Goal: Task Accomplishment & Management: Use online tool/utility

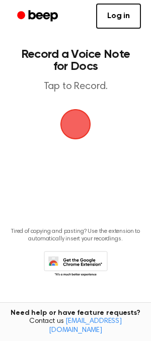
click at [77, 126] on span "button" at bounding box center [75, 124] width 36 height 36
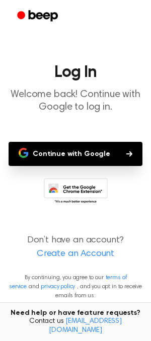
click at [65, 151] on button "Continue with Google" at bounding box center [76, 154] width 134 height 24
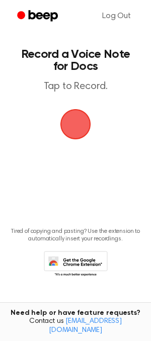
click at [71, 122] on span "button" at bounding box center [75, 124] width 33 height 33
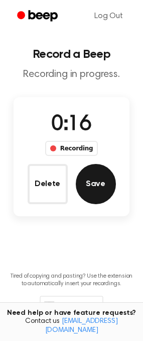
click at [101, 175] on button "Save" at bounding box center [96, 184] width 40 height 40
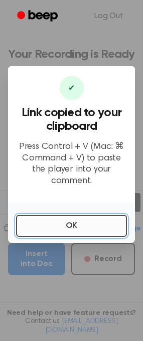
click at [77, 224] on button "OK" at bounding box center [71, 226] width 111 height 22
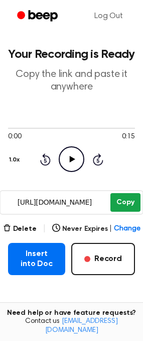
click at [121, 201] on button "Copy" at bounding box center [126, 202] width 30 height 19
